Goal: Find contact information: Find contact information

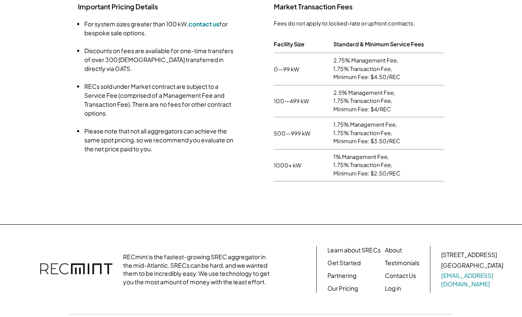
scroll to position [1027, 0]
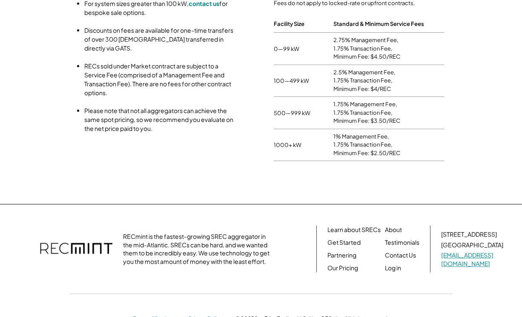
click at [471, 252] on link "[EMAIL_ADDRESS][DOMAIN_NAME]" at bounding box center [473, 260] width 64 height 17
click at [399, 252] on link "Contact Us" at bounding box center [400, 256] width 31 height 9
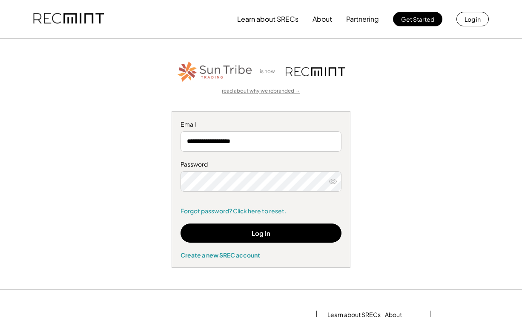
click at [255, 91] on link "read about why we rebranded →" at bounding box center [261, 91] width 78 height 7
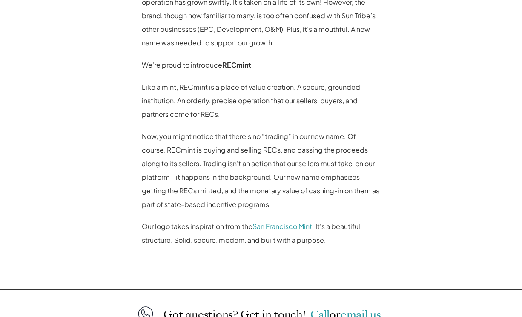
scroll to position [582, 0]
